Goal: Task Accomplishment & Management: Use online tool/utility

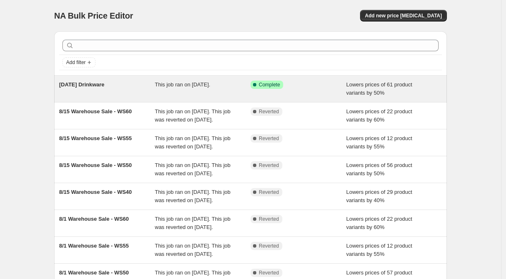
click at [233, 96] on div "This job ran on August 23, 2025." at bounding box center [203, 89] width 96 height 17
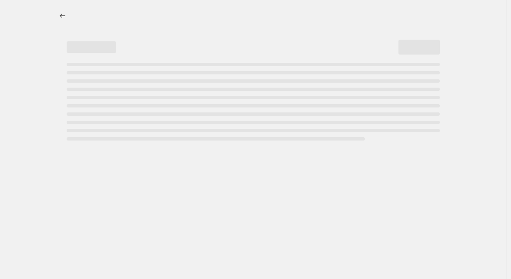
select select "percentage"
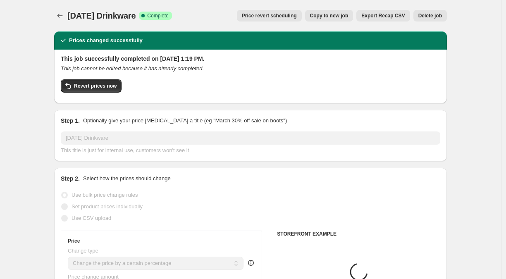
select select "collection"
click at [86, 85] on span "Revert prices now" at bounding box center [95, 86] width 43 height 7
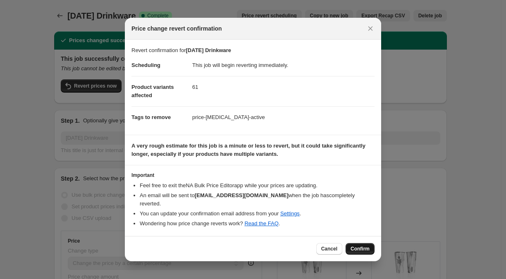
click at [354, 243] on button "Confirm" at bounding box center [360, 249] width 29 height 12
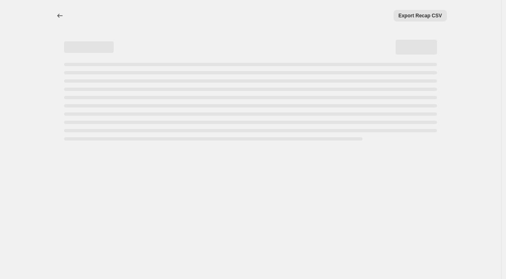
select select "percentage"
select select "collection"
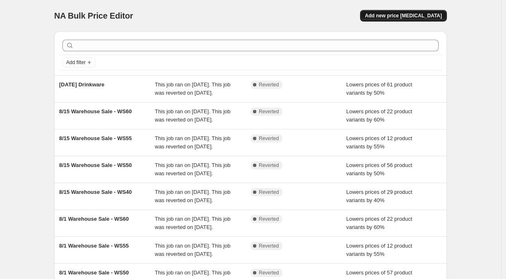
click at [390, 17] on span "Add new price [MEDICAL_DATA]" at bounding box center [403, 15] width 77 height 7
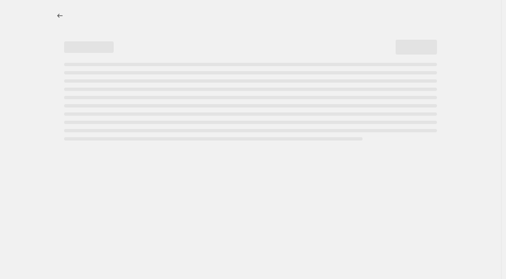
select select "percentage"
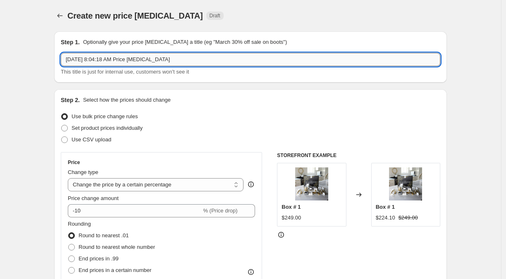
click at [151, 57] on input "[DATE] 8:04:18 AM Price [MEDICAL_DATA]" at bounding box center [251, 59] width 380 height 13
drag, startPoint x: 151, startPoint y: 56, endPoint x: 151, endPoint y: 48, distance: 7.9
click at [151, 50] on div "Step 1. Optionally give your price [MEDICAL_DATA] a title (eg "March 30% off sa…" at bounding box center [251, 57] width 380 height 38
click at [136, 57] on input "[DATE] 8:04:18 AM Price [MEDICAL_DATA]" at bounding box center [251, 59] width 380 height 13
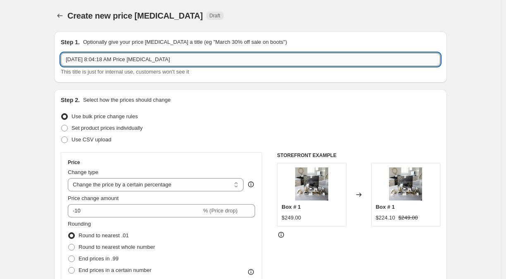
click at [136, 57] on input "[DATE] 8:04:18 AM Price [MEDICAL_DATA]" at bounding box center [251, 59] width 380 height 13
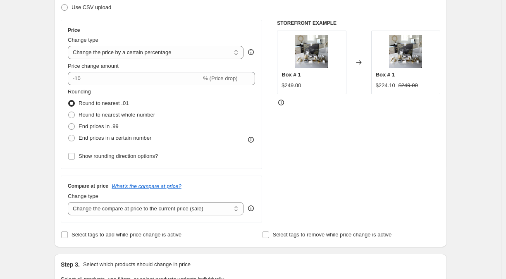
scroll to position [138, 0]
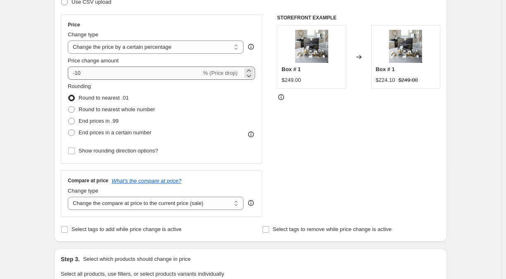
type input "Additional Savings!"
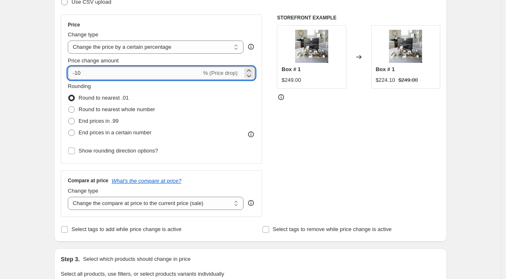
click at [102, 71] on input "-10" at bounding box center [135, 73] width 134 height 13
click at [80, 75] on input "-10" at bounding box center [135, 73] width 134 height 13
type input "-2"
type input "-1"
type input "-20"
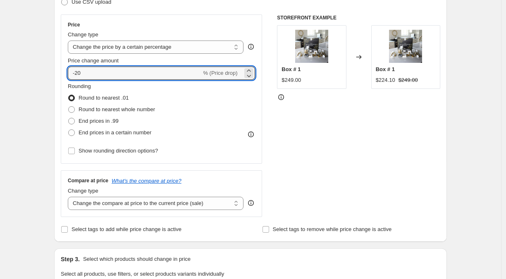
click at [270, 139] on div "Price Change type Change the price to a certain amount Change the price by a ce…" at bounding box center [251, 115] width 380 height 203
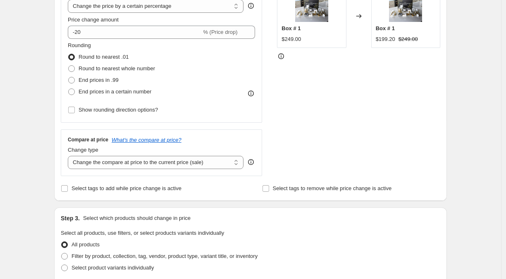
scroll to position [230, 0]
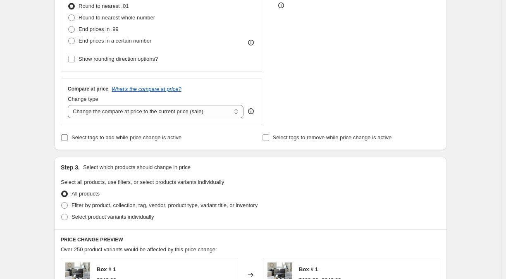
click at [146, 137] on span "Select tags to add while price change is active" at bounding box center [127, 137] width 110 height 6
click at [68, 137] on input "Select tags to add while price change is active" at bounding box center [64, 137] width 7 height 7
checkbox input "true"
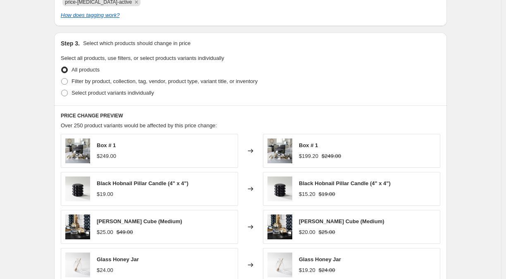
scroll to position [414, 0]
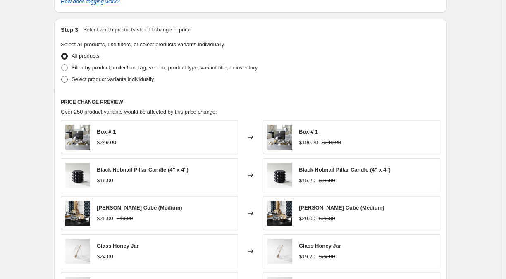
click at [87, 79] on span "Select product variants individually" at bounding box center [113, 79] width 82 height 6
click at [62, 77] on input "Select product variants individually" at bounding box center [61, 76] width 0 height 0
radio input "true"
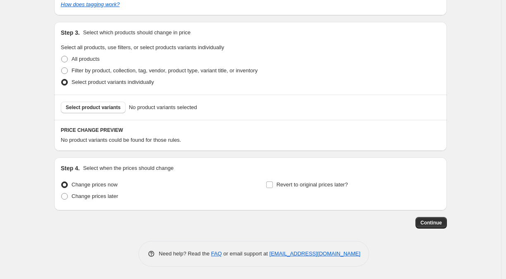
scroll to position [410, 0]
click at [90, 103] on button "Select product variants" at bounding box center [93, 108] width 65 height 12
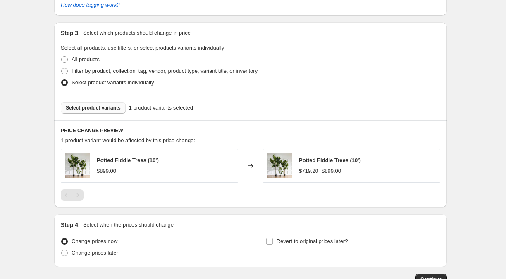
click at [80, 107] on span "Select product variants" at bounding box center [93, 108] width 55 height 7
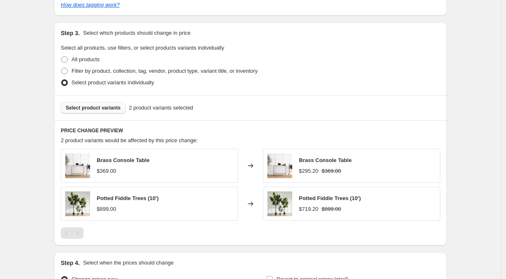
click at [86, 109] on span "Select product variants" at bounding box center [93, 108] width 55 height 7
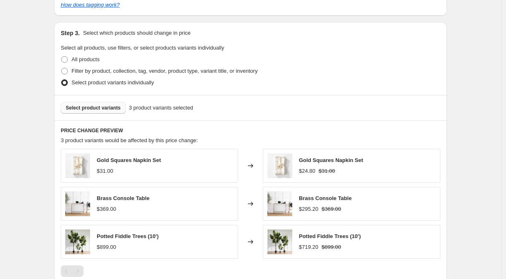
click at [107, 109] on span "Select product variants" at bounding box center [93, 108] width 55 height 7
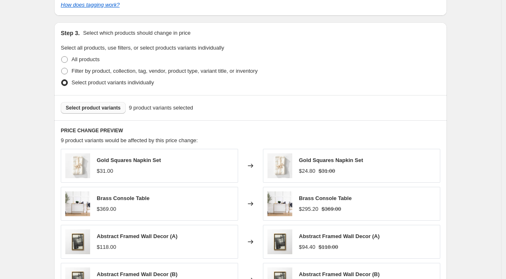
click at [93, 110] on span "Select product variants" at bounding box center [93, 108] width 55 height 7
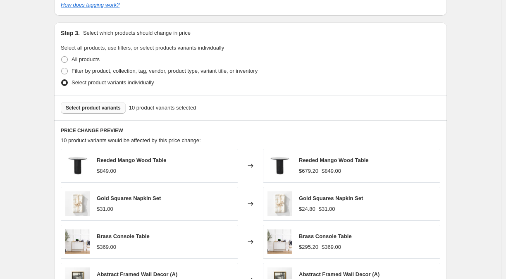
click at [113, 109] on span "Select product variants" at bounding box center [93, 108] width 55 height 7
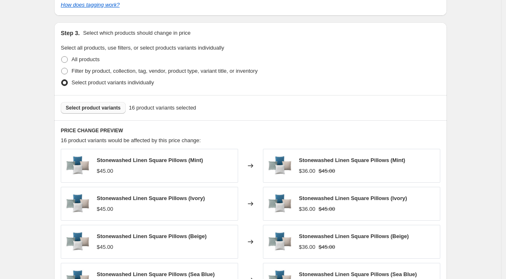
click at [103, 108] on span "Select product variants" at bounding box center [93, 108] width 55 height 7
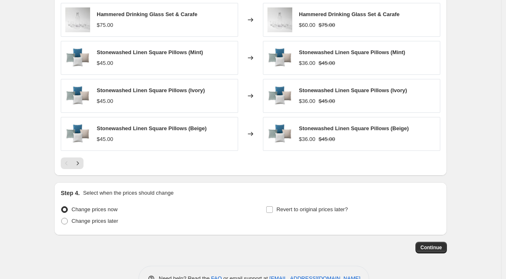
scroll to position [318, 0]
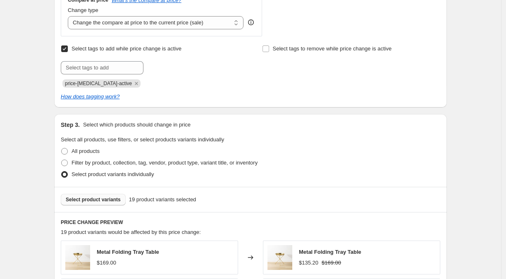
click at [93, 198] on span "Select product variants" at bounding box center [93, 199] width 55 height 7
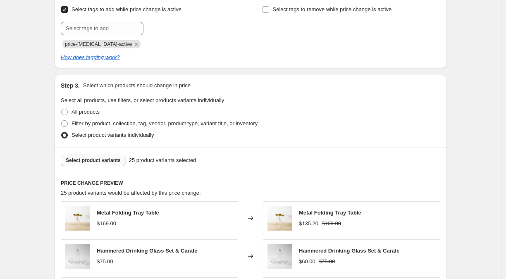
scroll to position [364, 0]
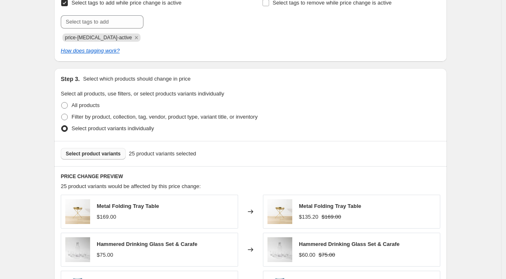
click at [105, 154] on span "Select product variants" at bounding box center [93, 154] width 55 height 7
click at [110, 154] on span "Select product variants" at bounding box center [93, 154] width 55 height 7
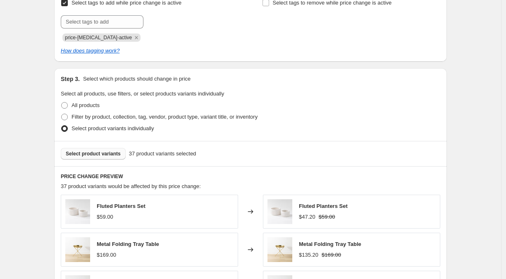
click at [103, 155] on span "Select product variants" at bounding box center [93, 154] width 55 height 7
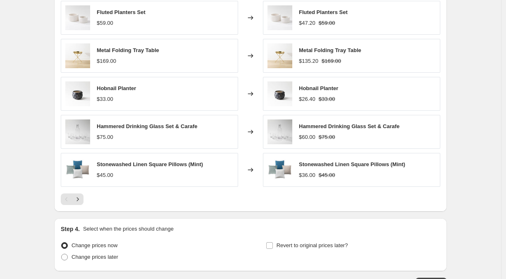
scroll to position [618, 0]
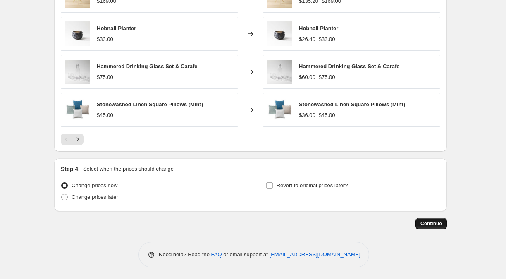
click at [431, 220] on span "Continue" at bounding box center [432, 223] width 22 height 7
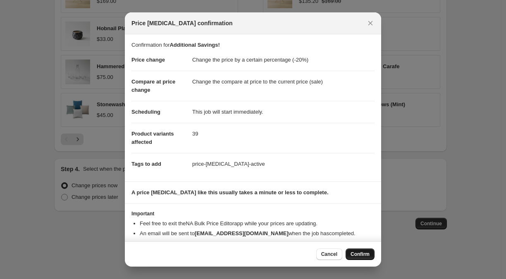
click at [362, 253] on span "Confirm" at bounding box center [360, 254] width 19 height 7
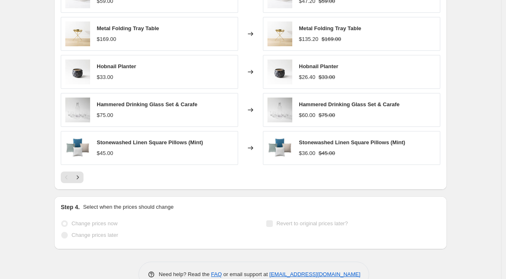
scroll to position [640, 0]
